Goal: Task Accomplishment & Management: Manage account settings

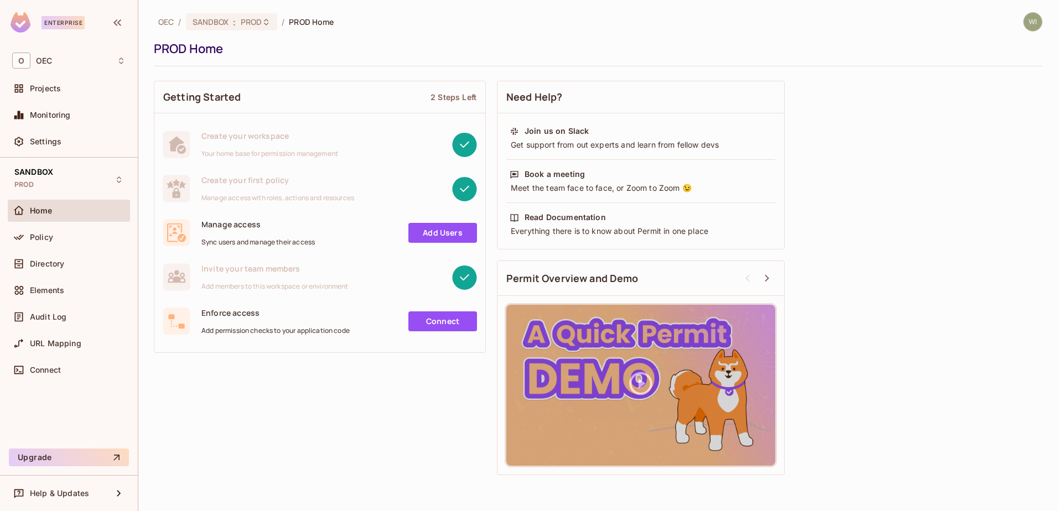
click at [967, 320] on div "Getting Started 2 Steps Left Create your workspace Your home base for permissio…" at bounding box center [598, 278] width 889 height 406
click at [45, 141] on span "Settings" at bounding box center [46, 141] width 32 height 9
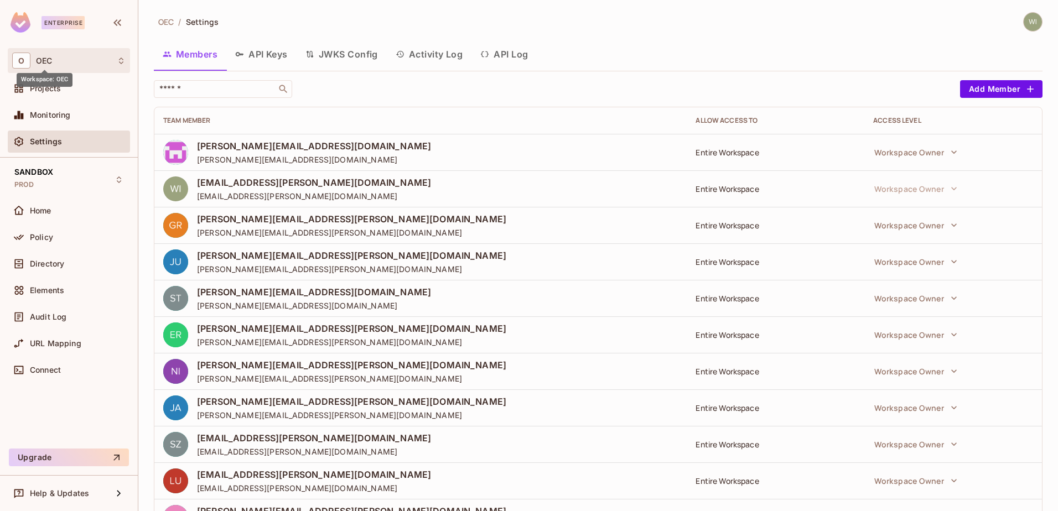
click at [48, 62] on span "OEC" at bounding box center [44, 60] width 16 height 9
click at [144, 9] on div at bounding box center [529, 255] width 1058 height 511
click at [60, 210] on div "Home" at bounding box center [78, 210] width 96 height 9
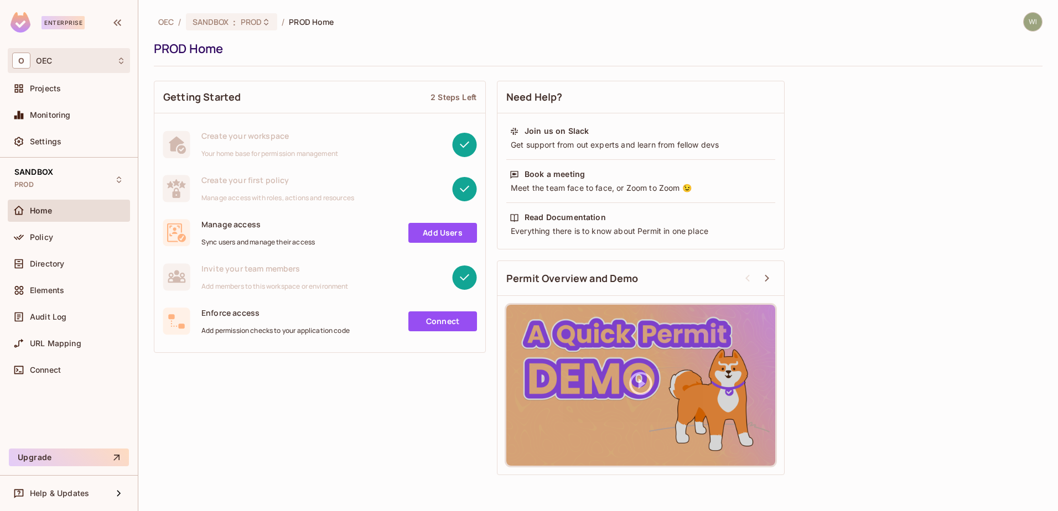
click at [58, 54] on div "O OEC" at bounding box center [68, 61] width 113 height 16
click at [323, 40] on div at bounding box center [529, 255] width 1058 height 511
click at [60, 139] on span "Settings" at bounding box center [46, 141] width 32 height 9
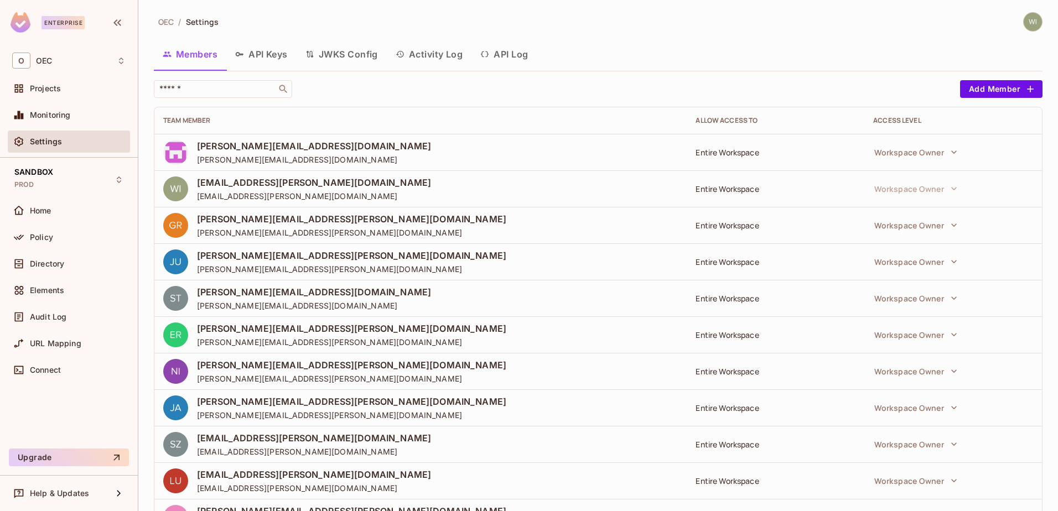
click at [1024, 24] on img at bounding box center [1033, 22] width 18 height 18
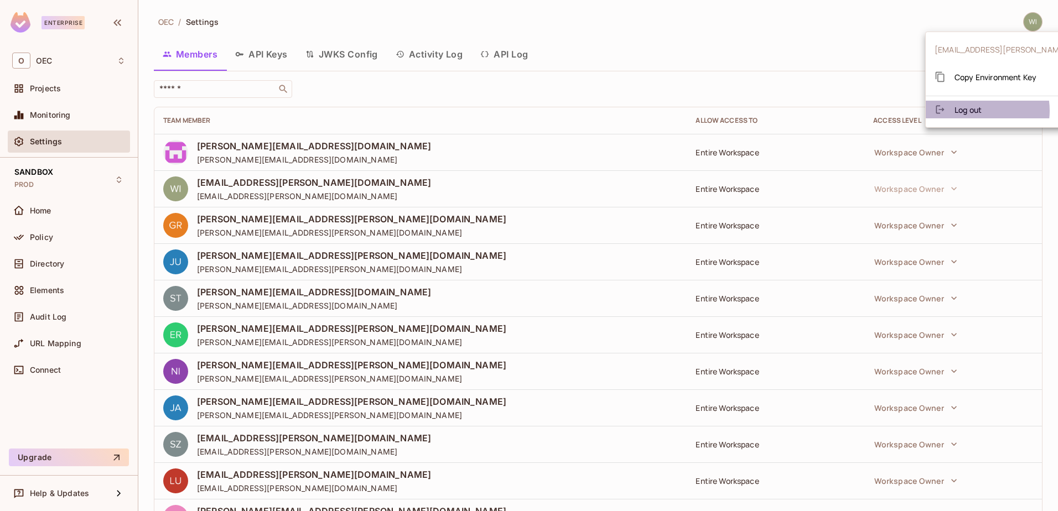
click at [973, 111] on span "Log out" at bounding box center [967, 110] width 27 height 11
